Goal: Information Seeking & Learning: Learn about a topic

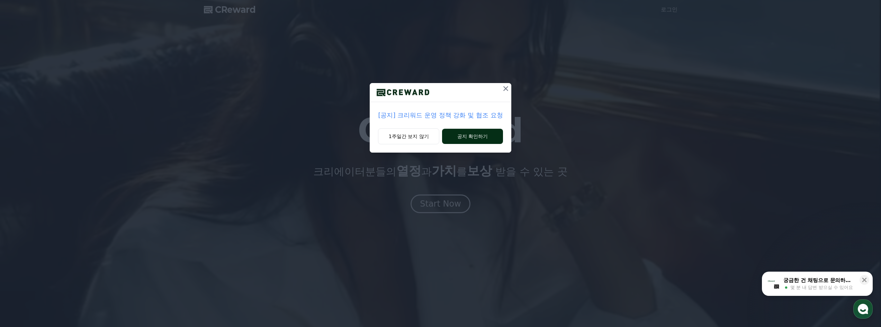
click at [484, 138] on button "공지 확인하기" at bounding box center [472, 136] width 61 height 15
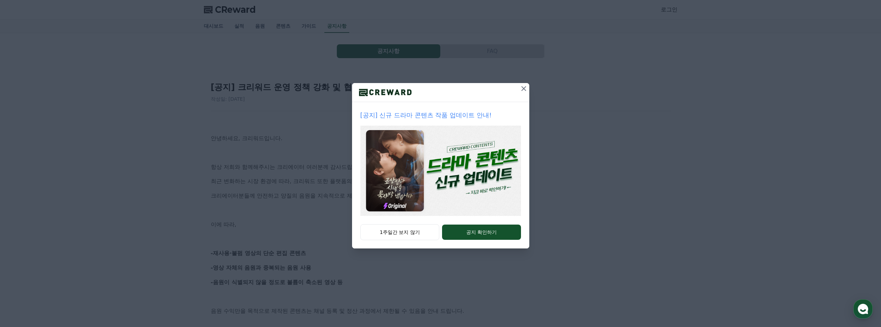
click at [524, 86] on icon at bounding box center [524, 89] width 8 height 8
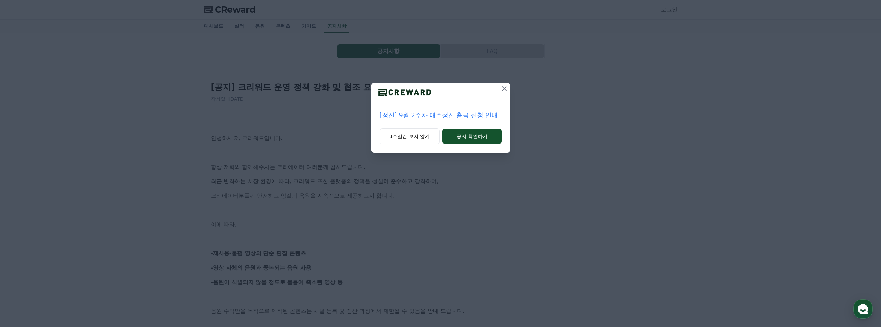
click at [506, 87] on icon at bounding box center [504, 88] width 5 height 5
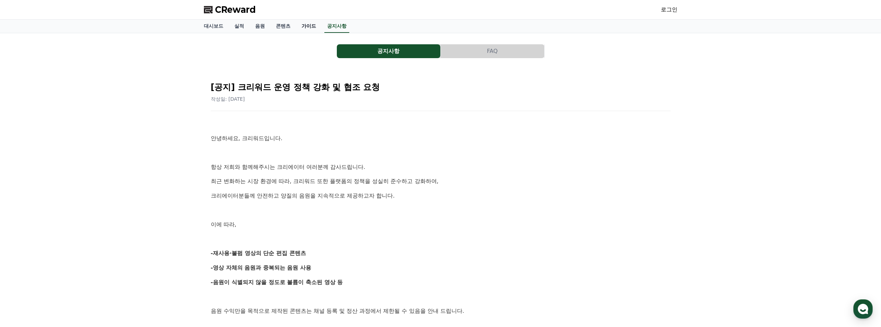
click at [308, 24] on link "가이드" at bounding box center [309, 26] width 26 height 13
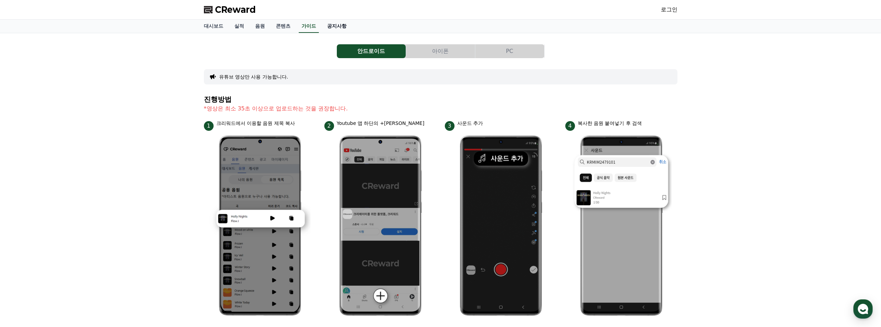
click at [345, 27] on link "공지사항" at bounding box center [337, 26] width 30 height 13
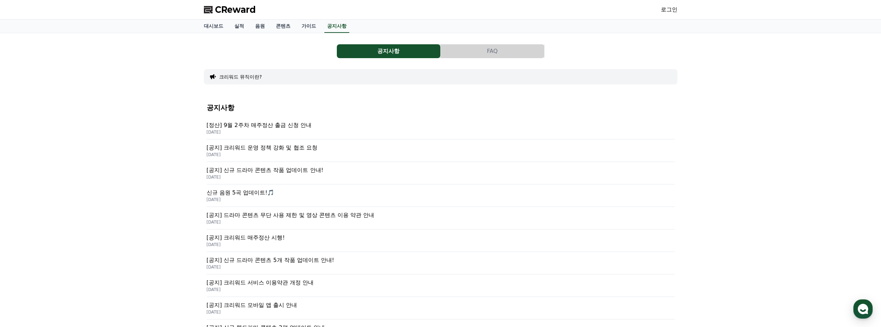
click at [339, 131] on p "[DATE]" at bounding box center [441, 133] width 468 height 6
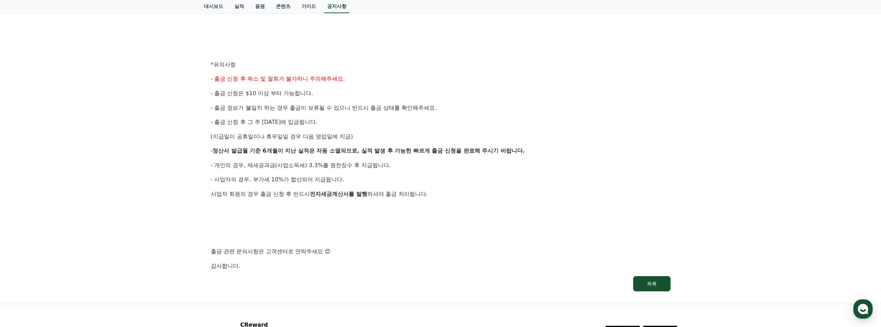
scroll to position [277, 0]
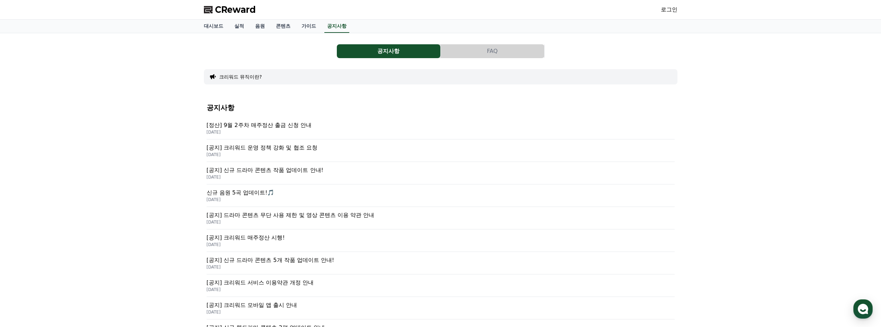
click at [313, 145] on p "[공지] 크리워드 운영 정책 강화 및 협조 요청" at bounding box center [441, 148] width 468 height 8
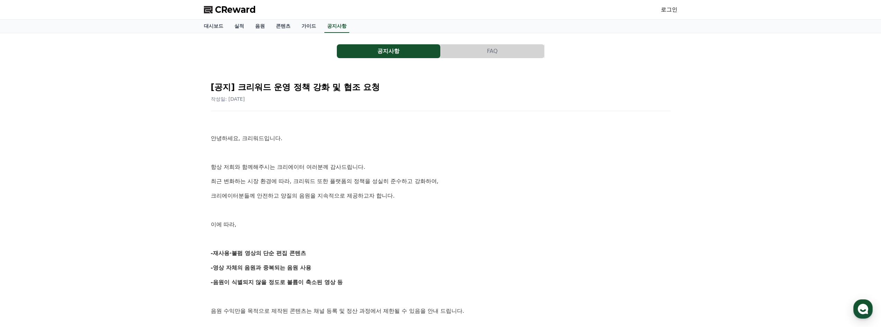
drag, startPoint x: 318, startPoint y: 254, endPoint x: 210, endPoint y: 249, distance: 108.2
click at [210, 249] on div "[공지] 크리워드 운영 정책 강화 및 협조 요청 작성일: [DATE] 안녕하세요, 크리워드입니다. 항상 저희와 함께해주시는 크리에이터 여러분께…" at bounding box center [441, 329] width 463 height 508
click at [631, 199] on p "크리에이터분들께 안전하고 양질의 음원을 지속적으로 제공하고자 합니다." at bounding box center [441, 196] width 460 height 9
drag, startPoint x: 310, startPoint y: 256, endPoint x: 166, endPoint y: 252, distance: 144.1
click at [166, 252] on div "공지사항 FAQ [공지] 크리워드 운영 정책 강화 및 협조 요청 작성일: [DATE] 안녕하세요, 크리워드입니다. 항상 저희와 함께해주시는 크…" at bounding box center [440, 313] width 881 height 560
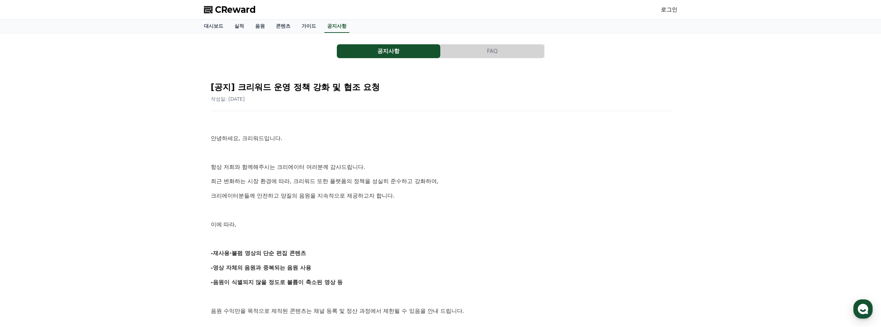
click at [450, 210] on p at bounding box center [441, 210] width 460 height 9
drag, startPoint x: 313, startPoint y: 248, endPoint x: 158, endPoint y: 246, distance: 154.5
click at [158, 246] on div "공지사항 FAQ [공지] 크리워드 운영 정책 강화 및 협조 요청 작성일: [DATE] 안녕하세요, 크리워드입니다. 항상 저희와 함께해주시는 크…" at bounding box center [440, 313] width 881 height 560
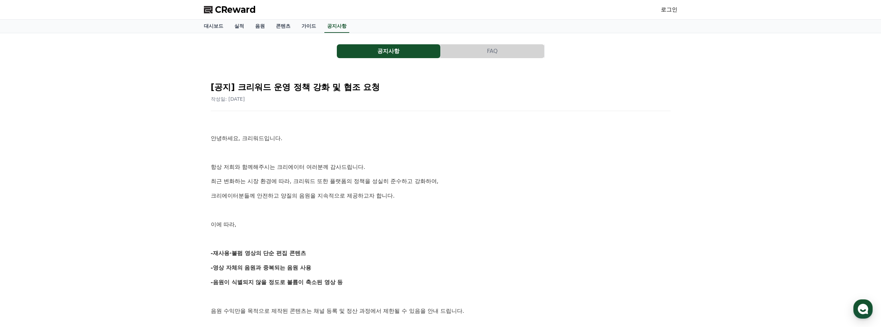
drag, startPoint x: 309, startPoint y: 251, endPoint x: 209, endPoint y: 253, distance: 99.8
click at [210, 253] on div "[공지] 크리워드 운영 정책 강화 및 협조 요청 작성일: [DATE] 안녕하세요, 크리워드입니다. 항상 저희와 함께해주시는 크리에이터 여러분께…" at bounding box center [441, 329] width 463 height 508
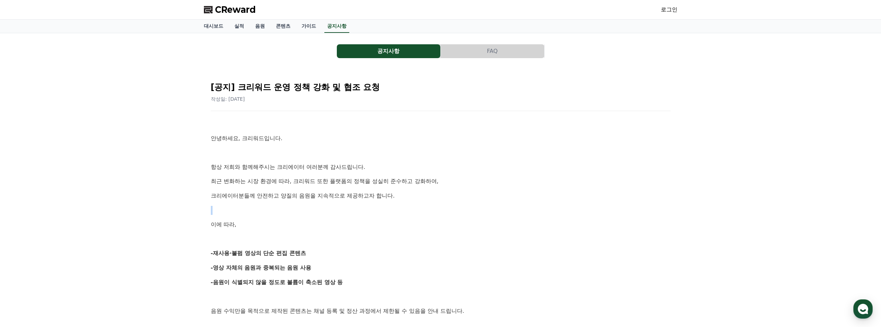
drag, startPoint x: 212, startPoint y: 218, endPoint x: 274, endPoint y: 251, distance: 70.2
click at [249, 239] on div "공지사항 FAQ [공지] 크리워드 운영 정책 강화 및 협조 요청 작성일: [DATE] 안녕하세요, 크리워드입니다. 항상 저희와 함께해주시는 크…" at bounding box center [440, 313] width 479 height 555
drag, startPoint x: 282, startPoint y: 104, endPoint x: 228, endPoint y: 99, distance: 53.9
click at [228, 99] on div "[공지] 크리워드 운영 정책 강화 및 협조 요청 작성일: [DATE] 안녕하세요, 크리워드입니다. 항상 저희와 함께해주시는 크리에이터 여러분께…" at bounding box center [441, 329] width 463 height 508
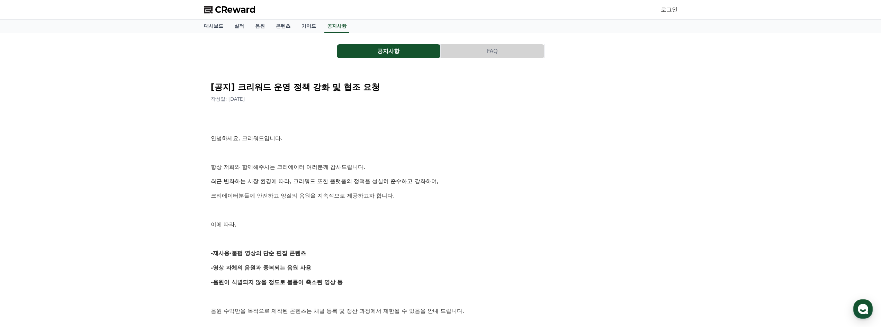
click at [509, 141] on p "안녕하세요, 크리워드입니다." at bounding box center [441, 138] width 460 height 9
